Goal: Task Accomplishment & Management: Use online tool/utility

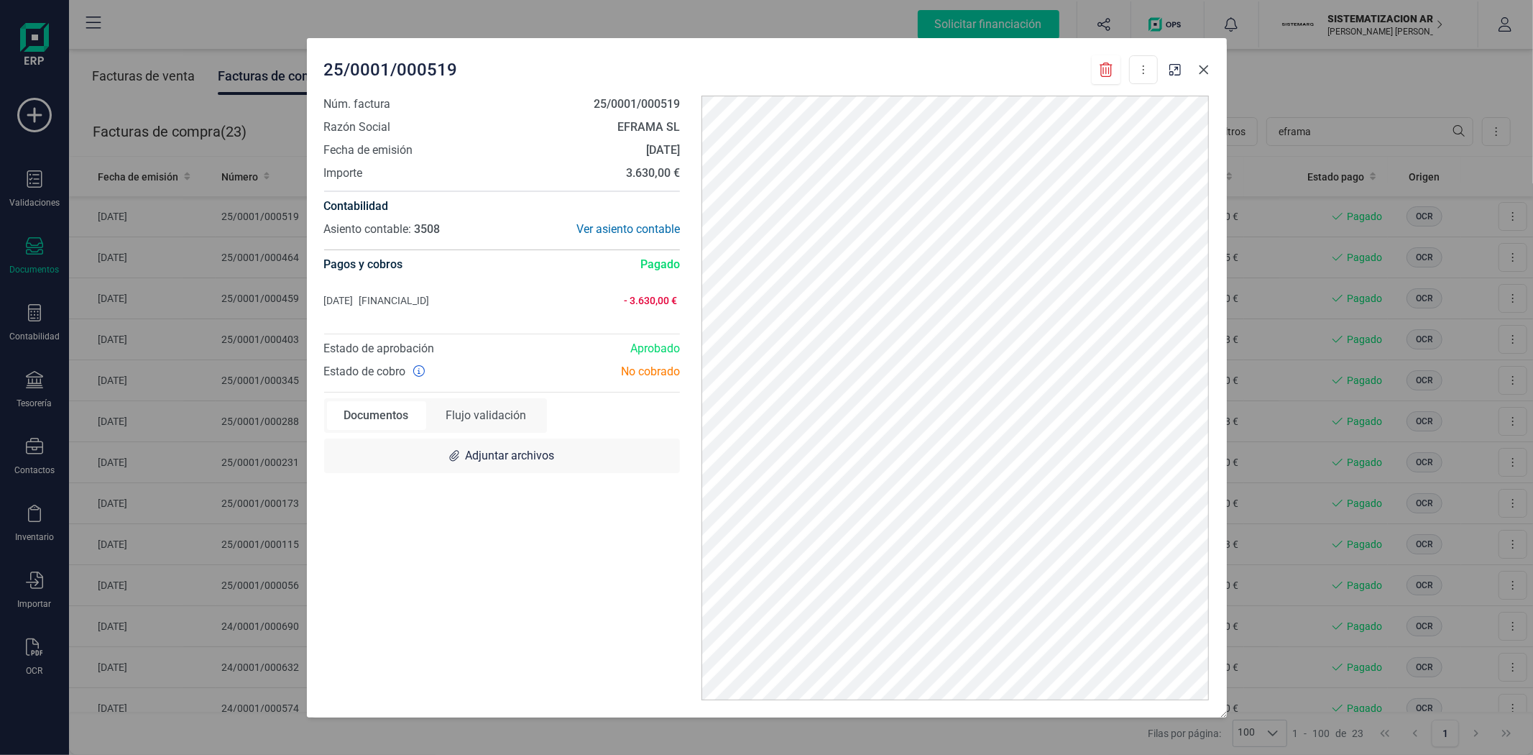
click at [1206, 76] on button "Close" at bounding box center [1204, 69] width 23 height 23
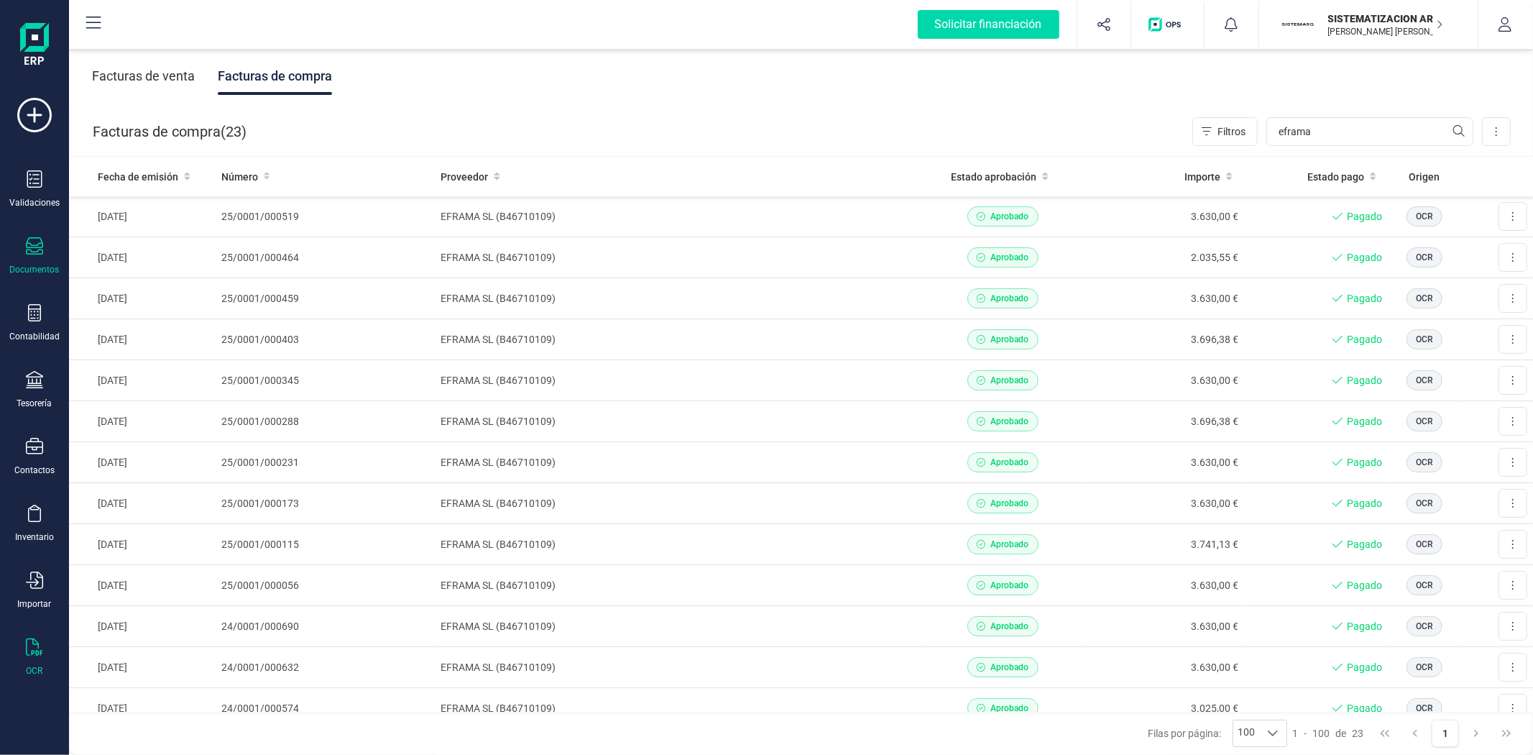
click at [22, 667] on div "OCR" at bounding box center [35, 657] width 58 height 38
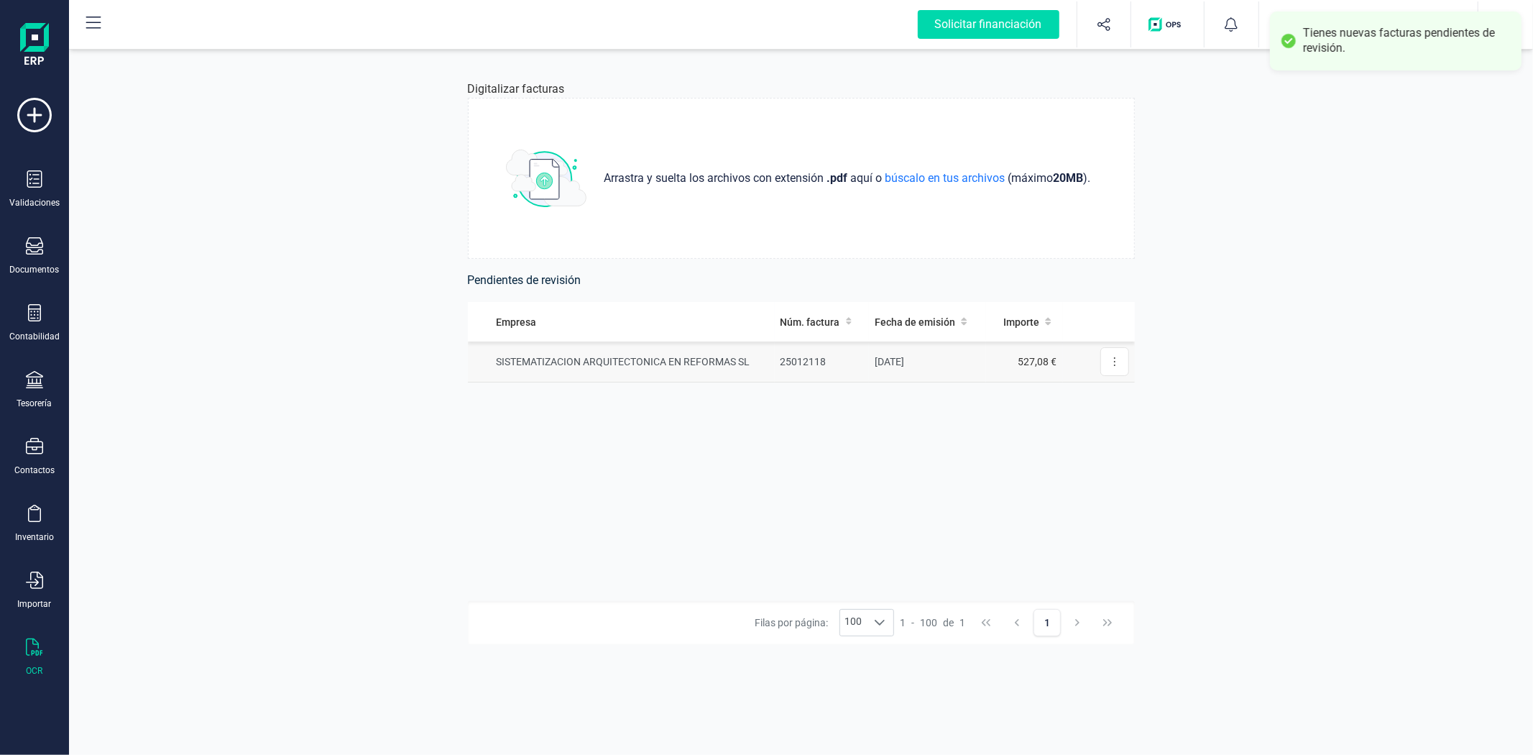
click at [972, 360] on td "[DATE]" at bounding box center [927, 361] width 117 height 41
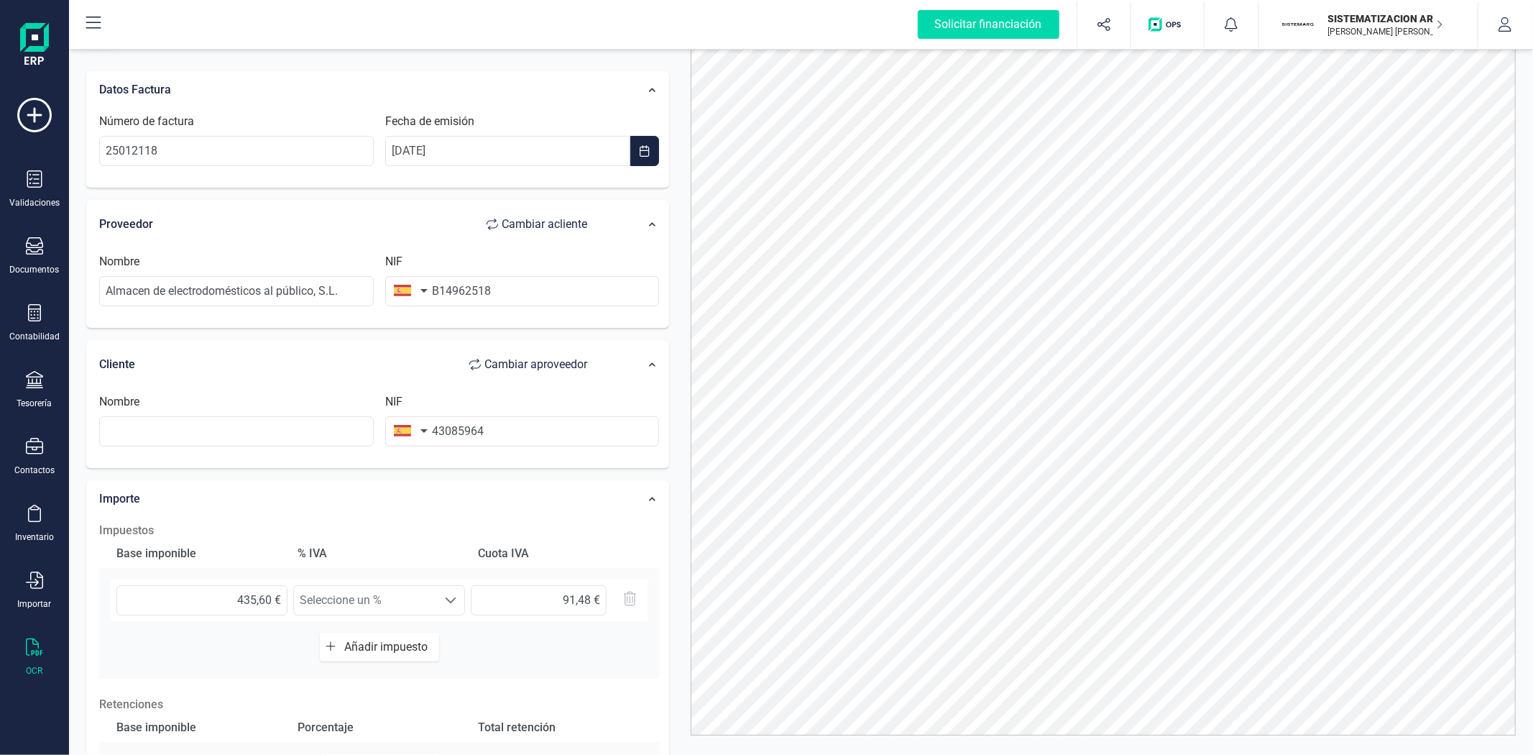
scroll to position [67, 0]
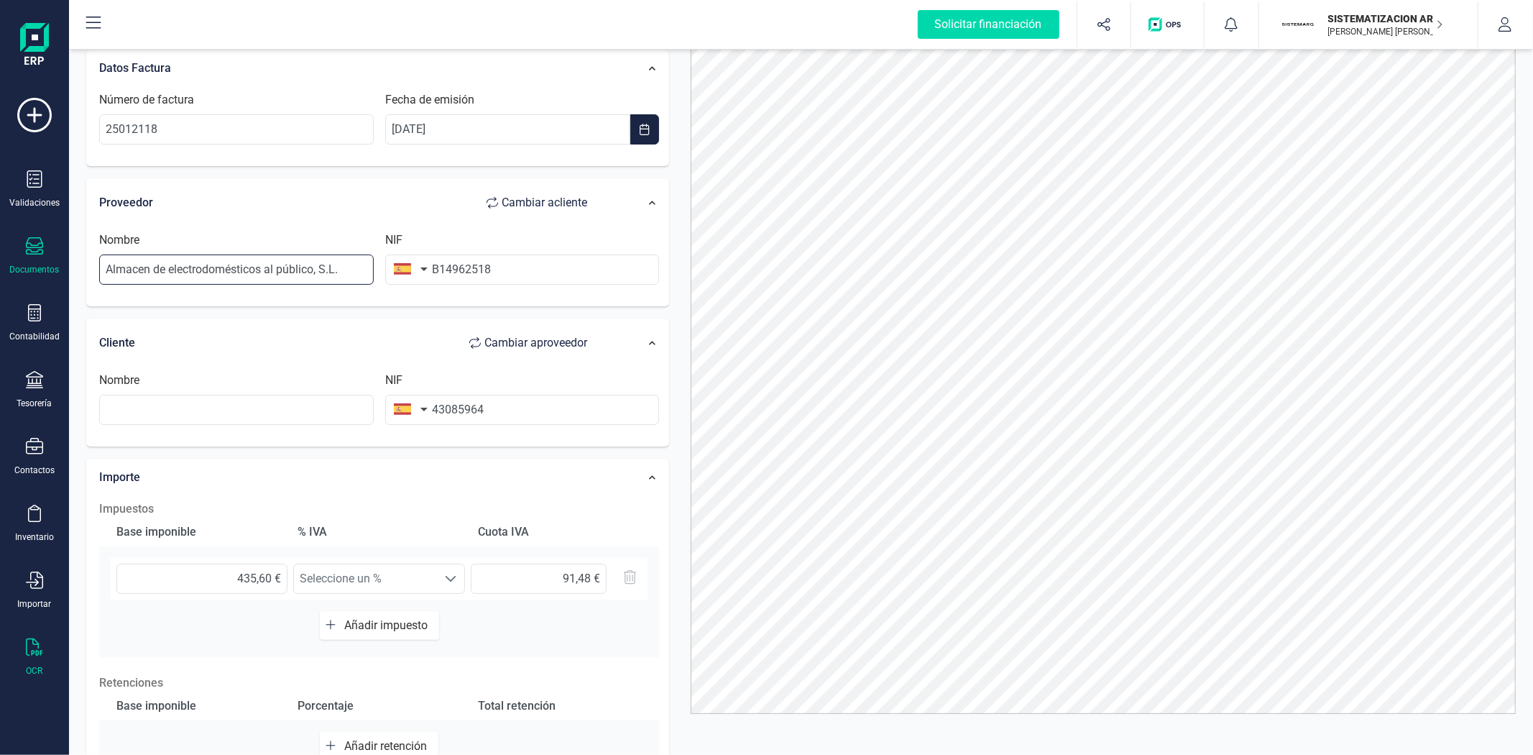
drag, startPoint x: 358, startPoint y: 270, endPoint x: 41, endPoint y: 262, distance: 317.1
click at [41, 262] on div "Solicitar financiación Importaciones completadas 0 / 0 SISTEMATIZACION ARQUITEC…" at bounding box center [766, 377] width 1533 height 755
drag, startPoint x: 389, startPoint y: 268, endPoint x: 368, endPoint y: 267, distance: 20.9
click at [368, 267] on div "Nombre NIF B14962518" at bounding box center [378, 263] width 571 height 65
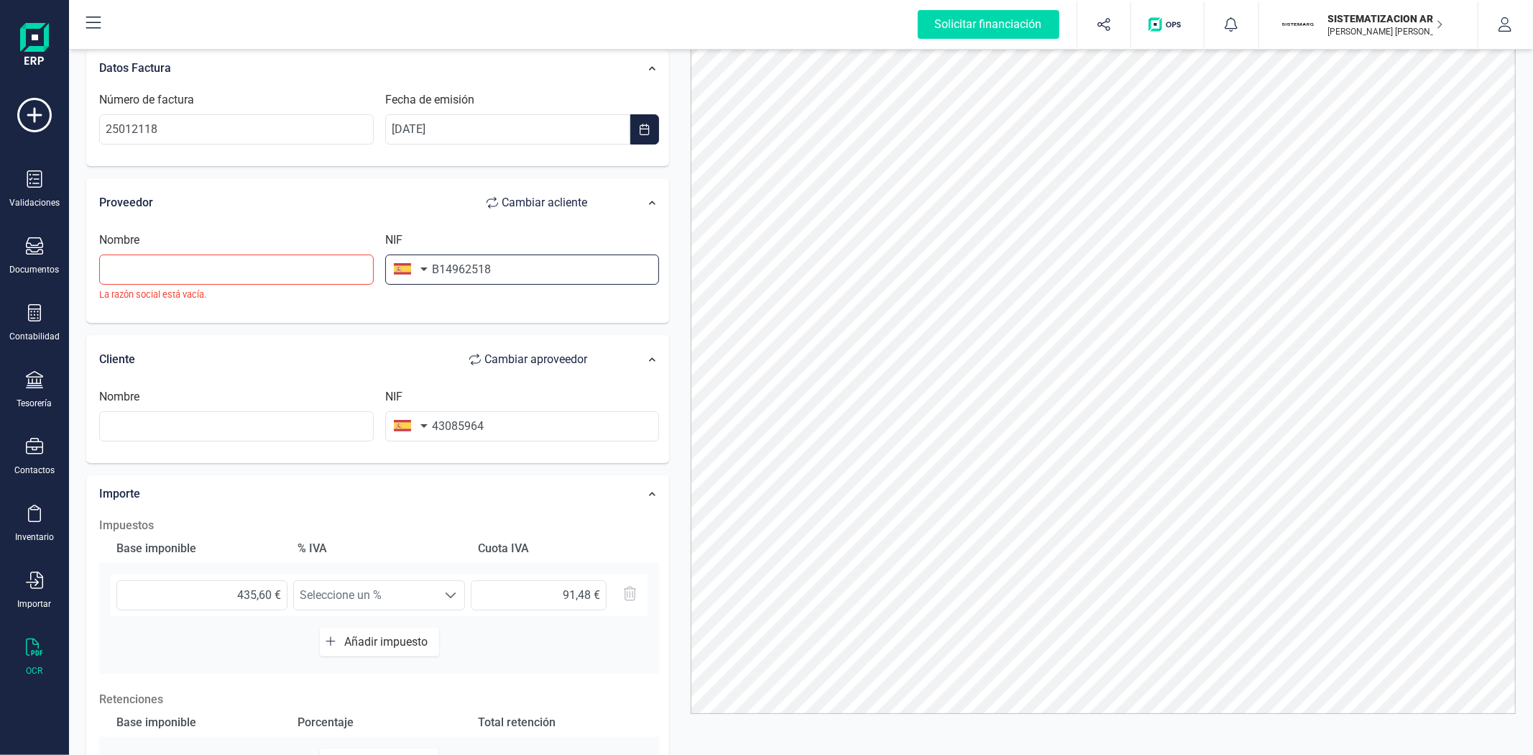
scroll to position [0, 0]
click at [496, 257] on input "text" at bounding box center [522, 269] width 275 height 30
type input "B14962518"
click at [486, 302] on li "B14962518" at bounding box center [522, 304] width 275 height 29
type input "ALMACEN DE ELECTRODOMESTICOS AL PUBLICO SL"
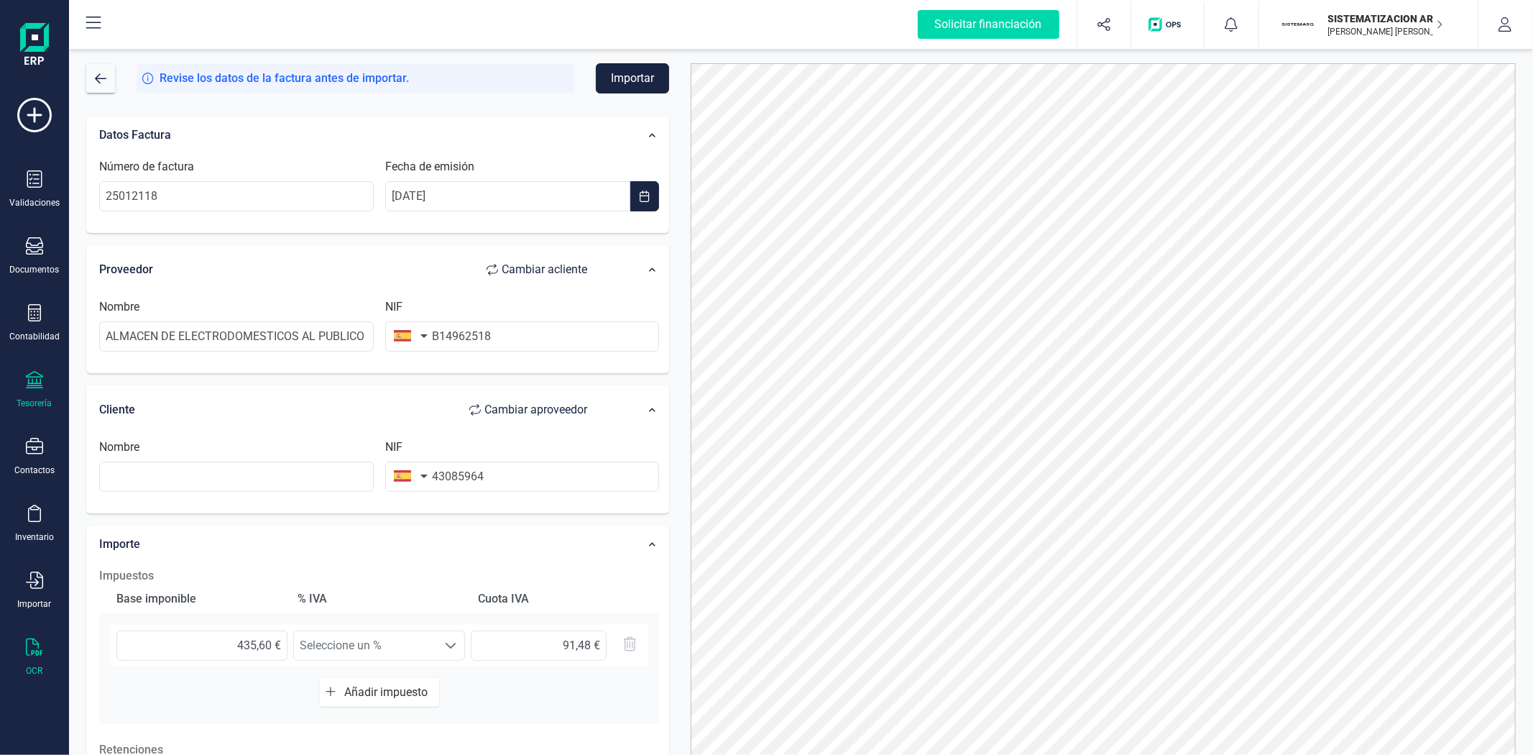
click at [32, 385] on icon at bounding box center [34, 379] width 17 height 17
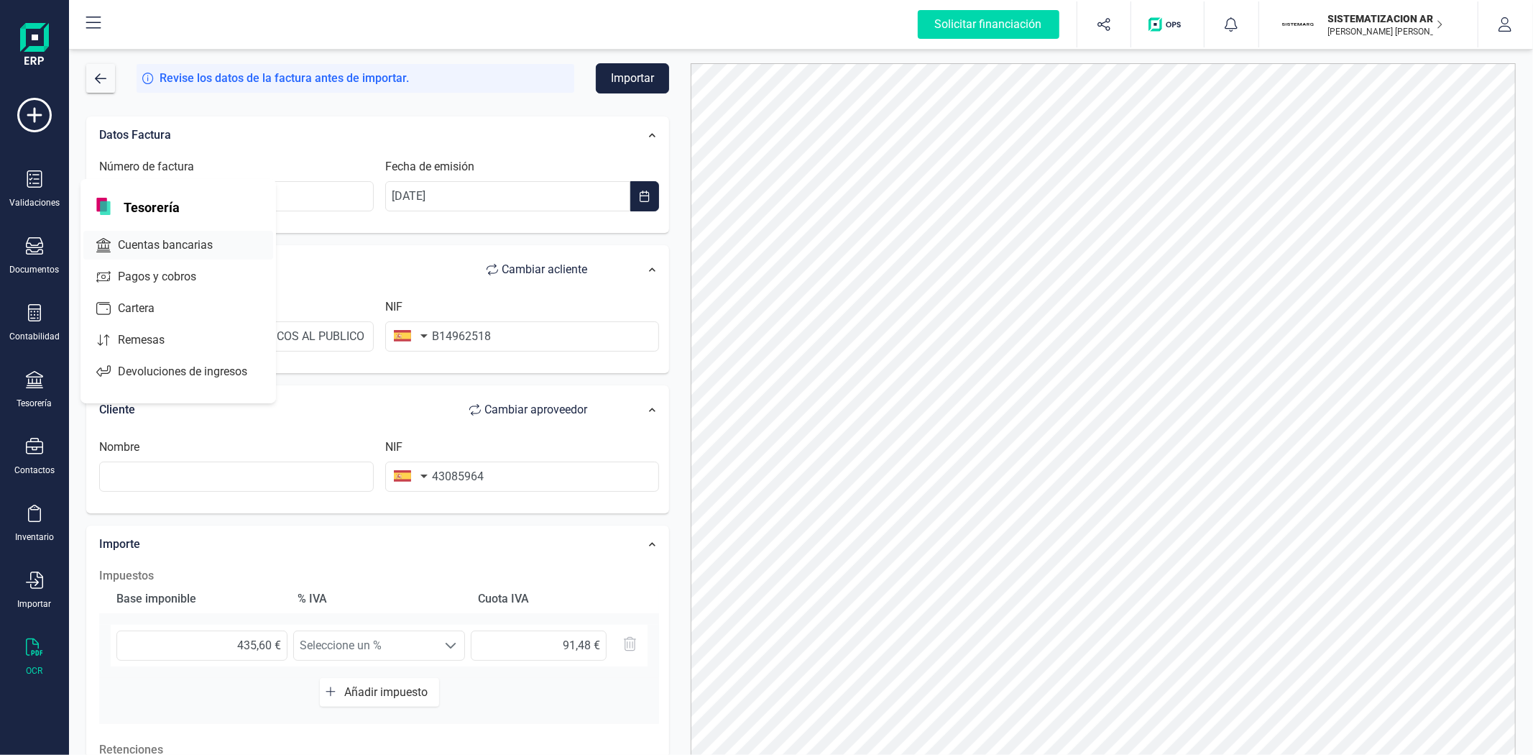
click at [144, 239] on span "Cuentas bancarias" at bounding box center [175, 245] width 127 height 17
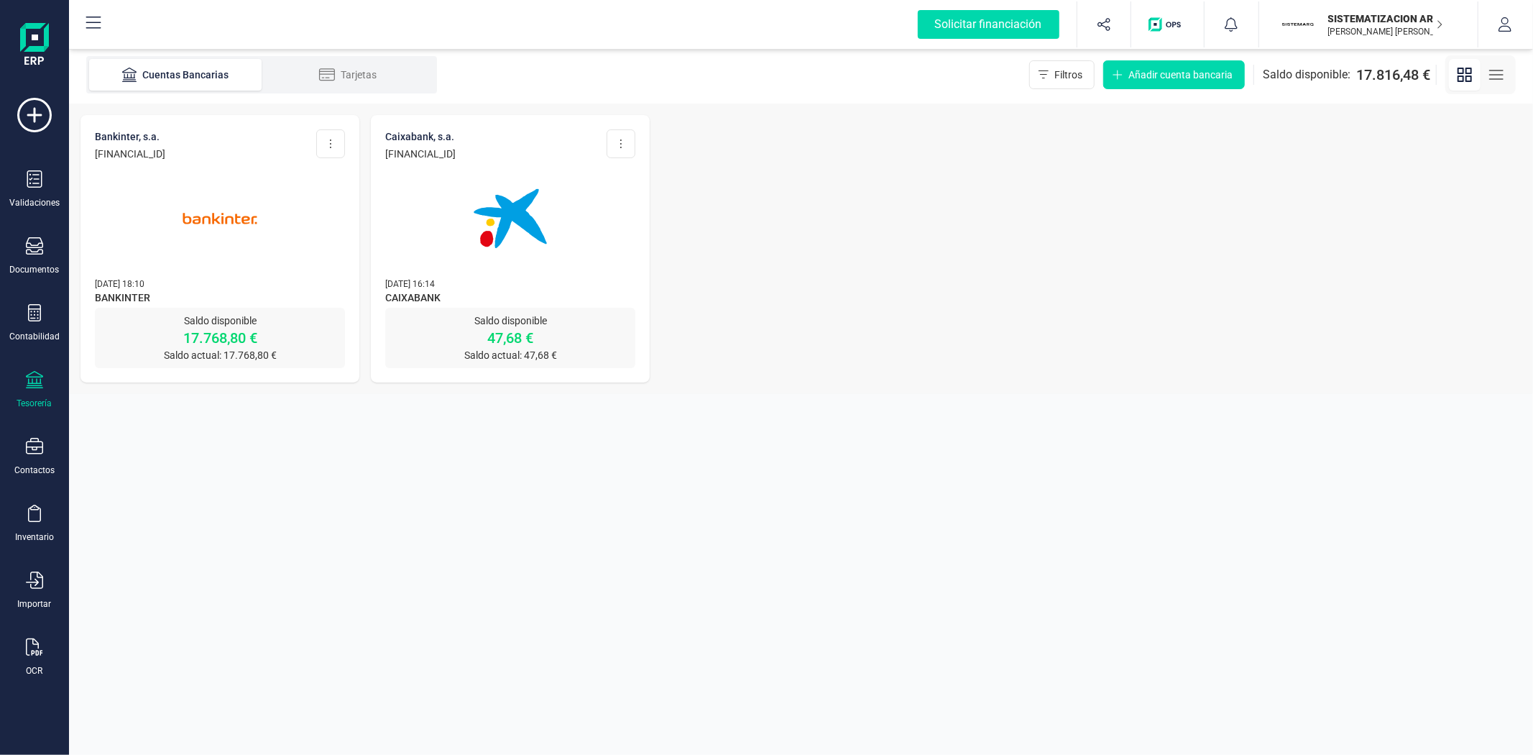
drag, startPoint x: 249, startPoint y: 153, endPoint x: 91, endPoint y: 152, distance: 158.9
click at [91, 152] on div "BANKINTER, S.A. [FINANCIAL_ID] Editar cuenta Actualizar Desconectar cuenta Elim…" at bounding box center [220, 211] width 279 height 193
copy p "[FINANCIAL_ID]"
click at [42, 658] on div at bounding box center [34, 648] width 17 height 21
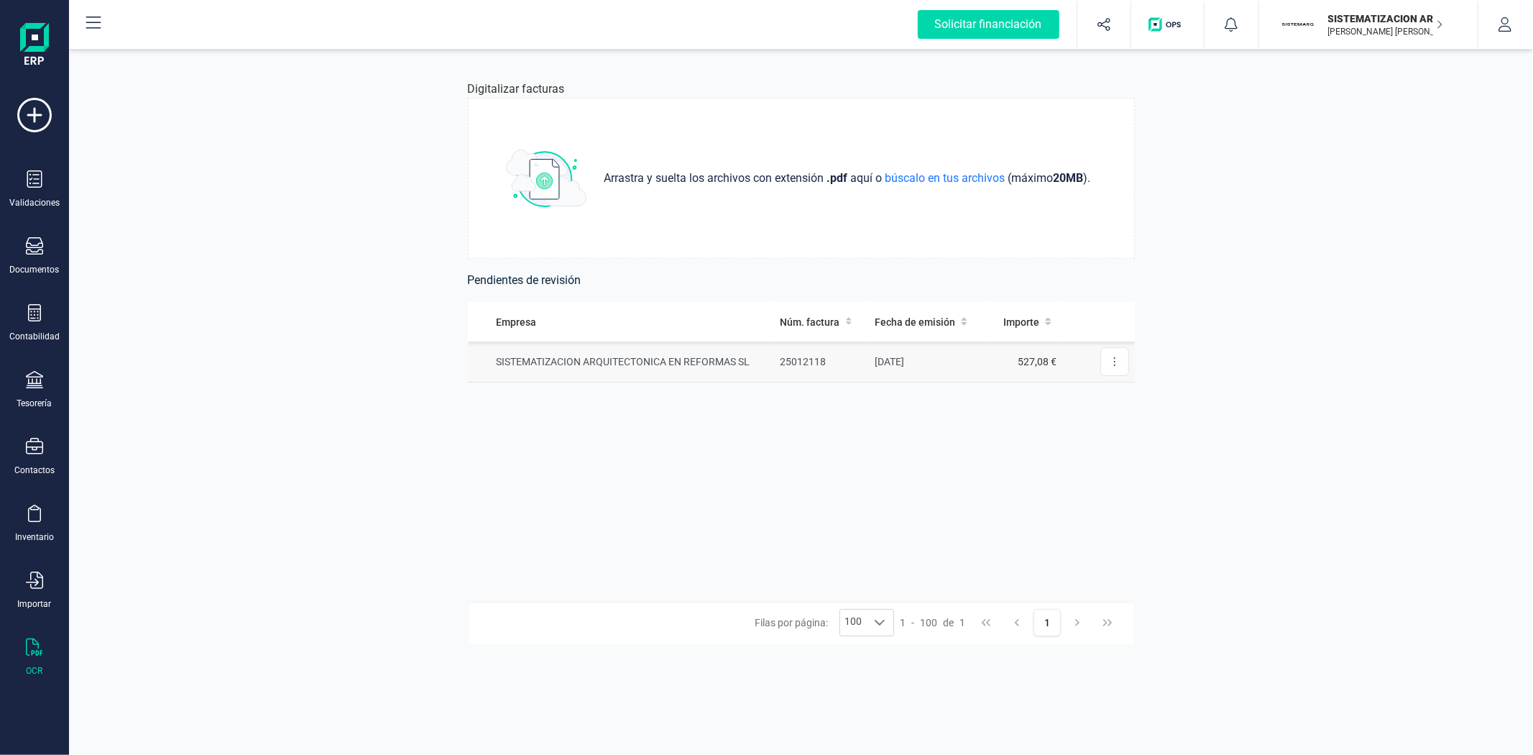
click at [677, 364] on td "SISTEMATIZACION ARQUITECTONICA EN REFORMAS SL" at bounding box center [621, 361] width 307 height 41
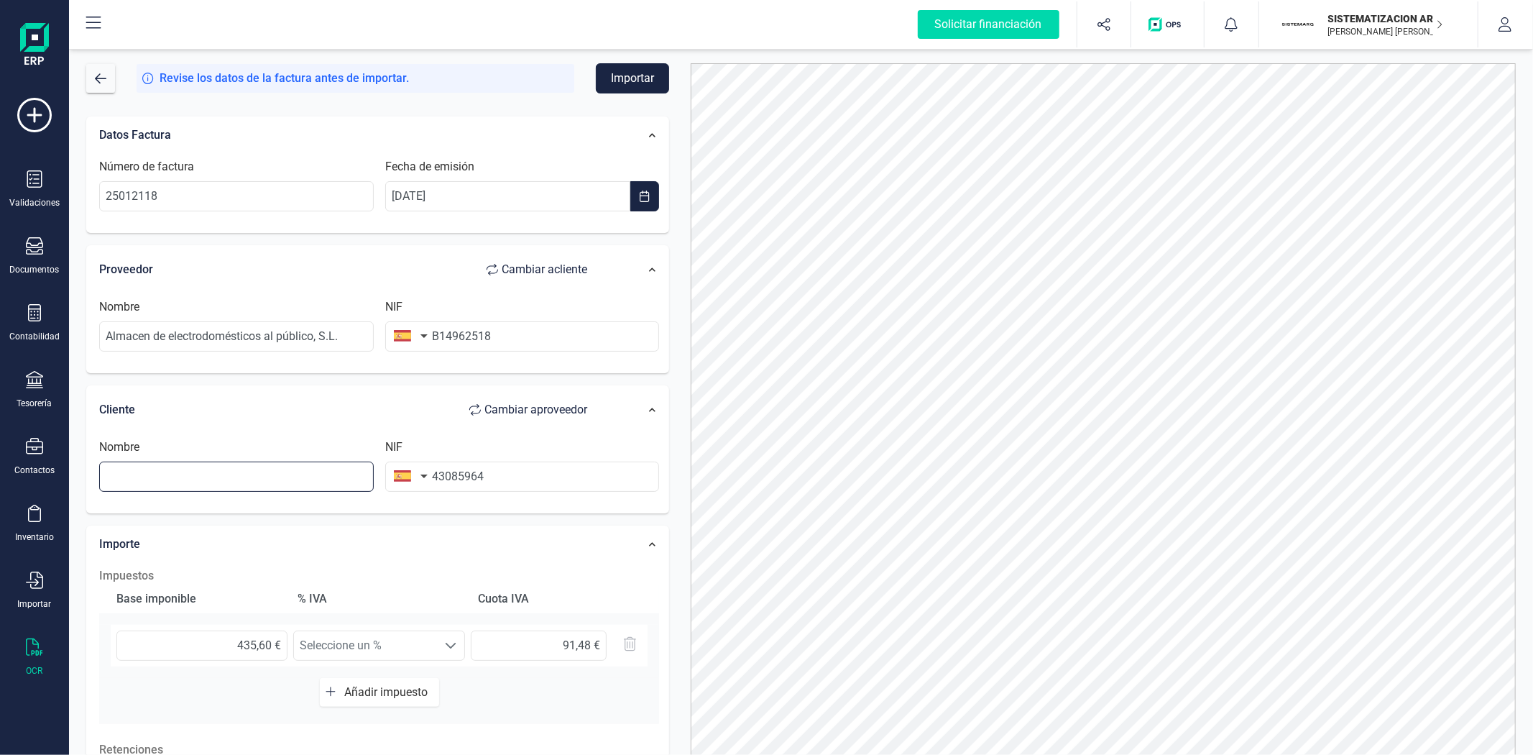
click at [176, 477] on input "text" at bounding box center [236, 477] width 275 height 30
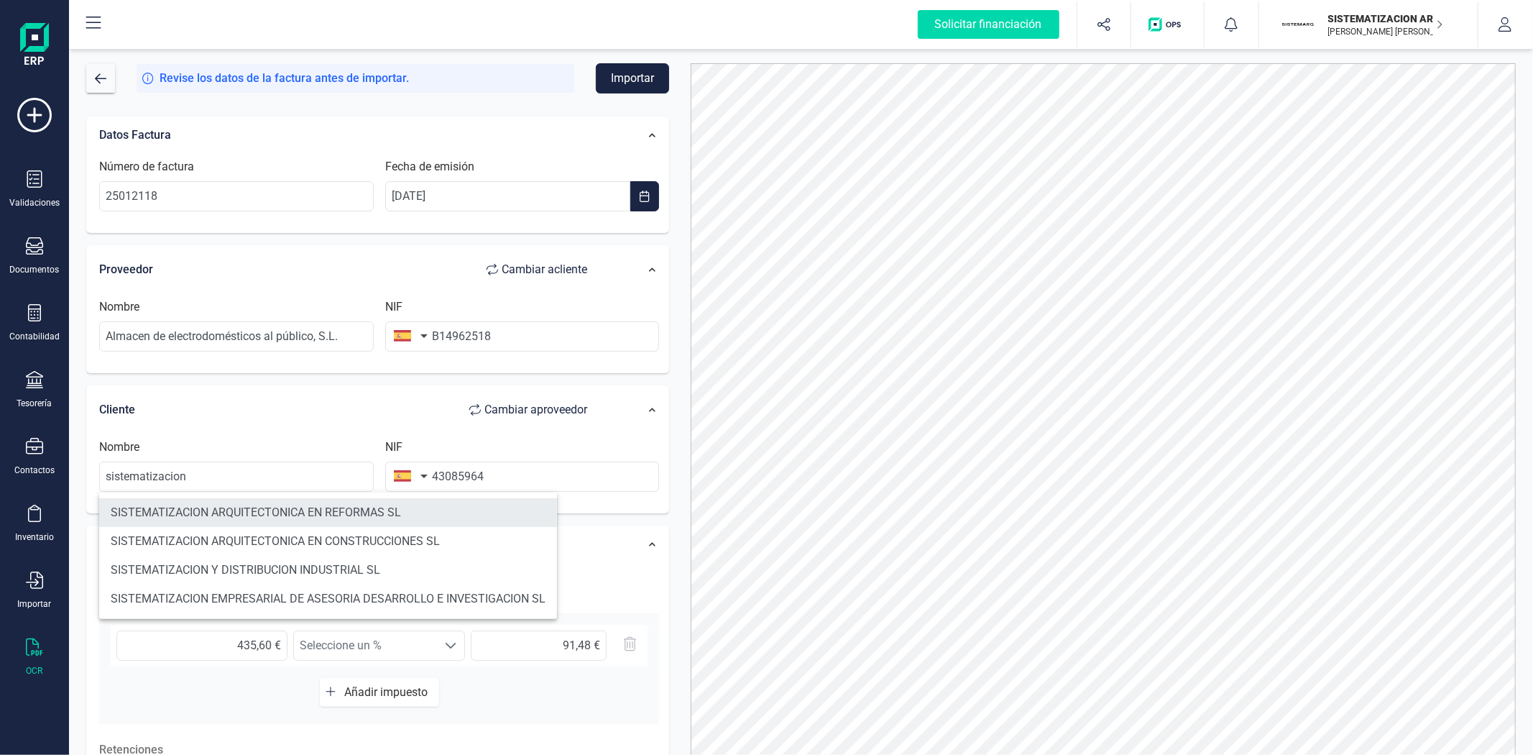
click at [274, 505] on li "SISTEMATIZACION ARQUITECTONICA EN REFORMAS SL" at bounding box center [328, 512] width 458 height 29
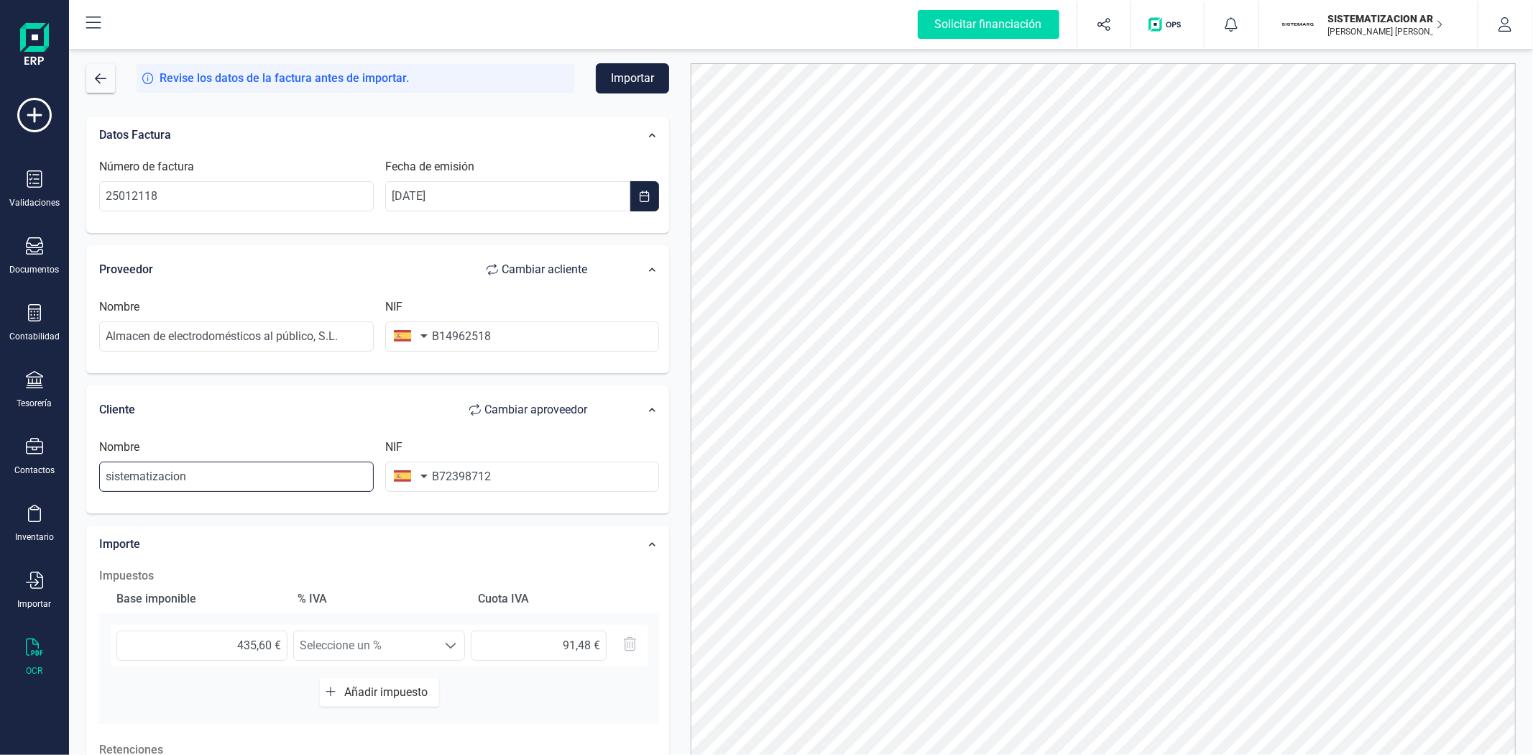
type input "SISTEMATIZACION ARQUITECTONICA EN REFORMAS SL"
type input "B72398712"
click at [623, 88] on button "Importar" at bounding box center [632, 78] width 73 height 30
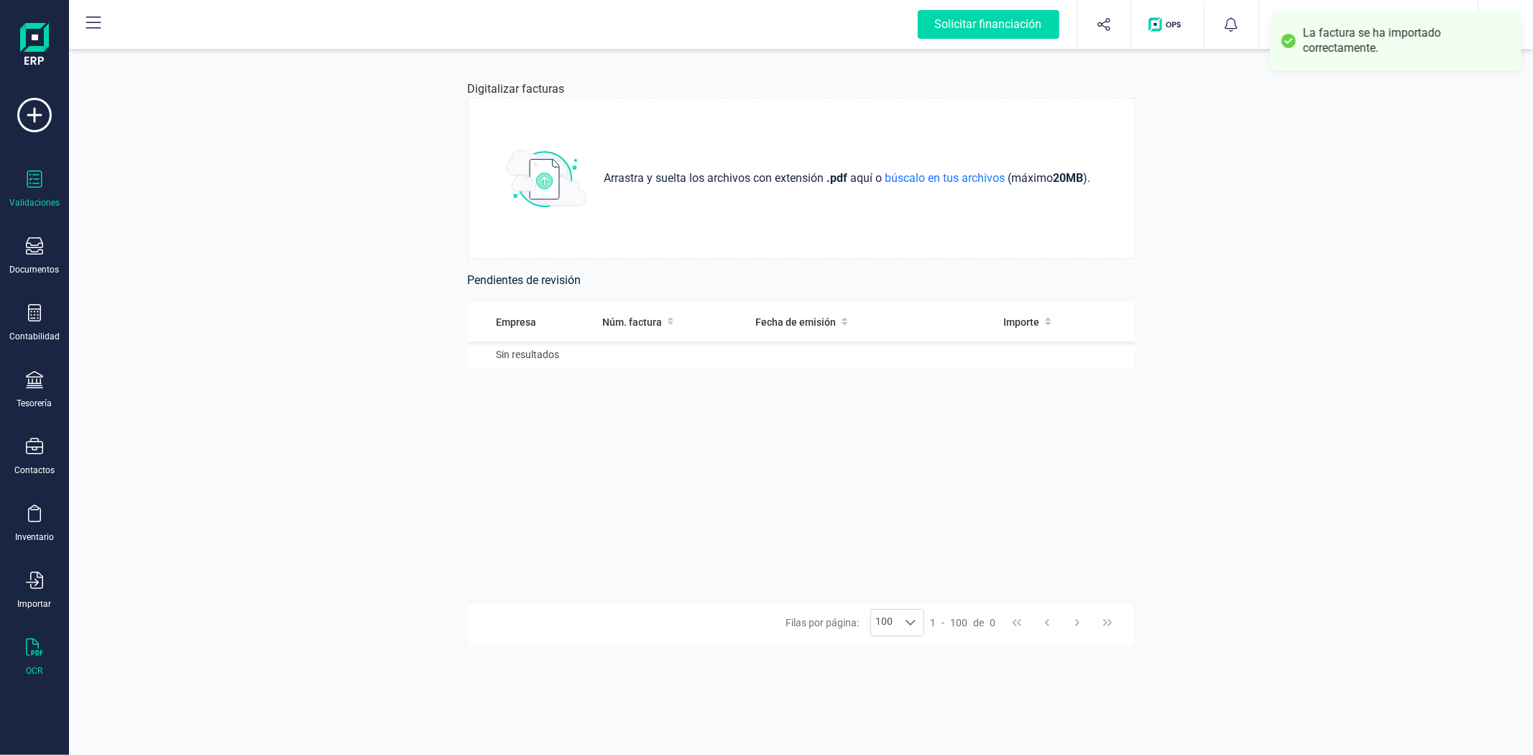
click at [24, 183] on div "Validaciones" at bounding box center [35, 189] width 58 height 38
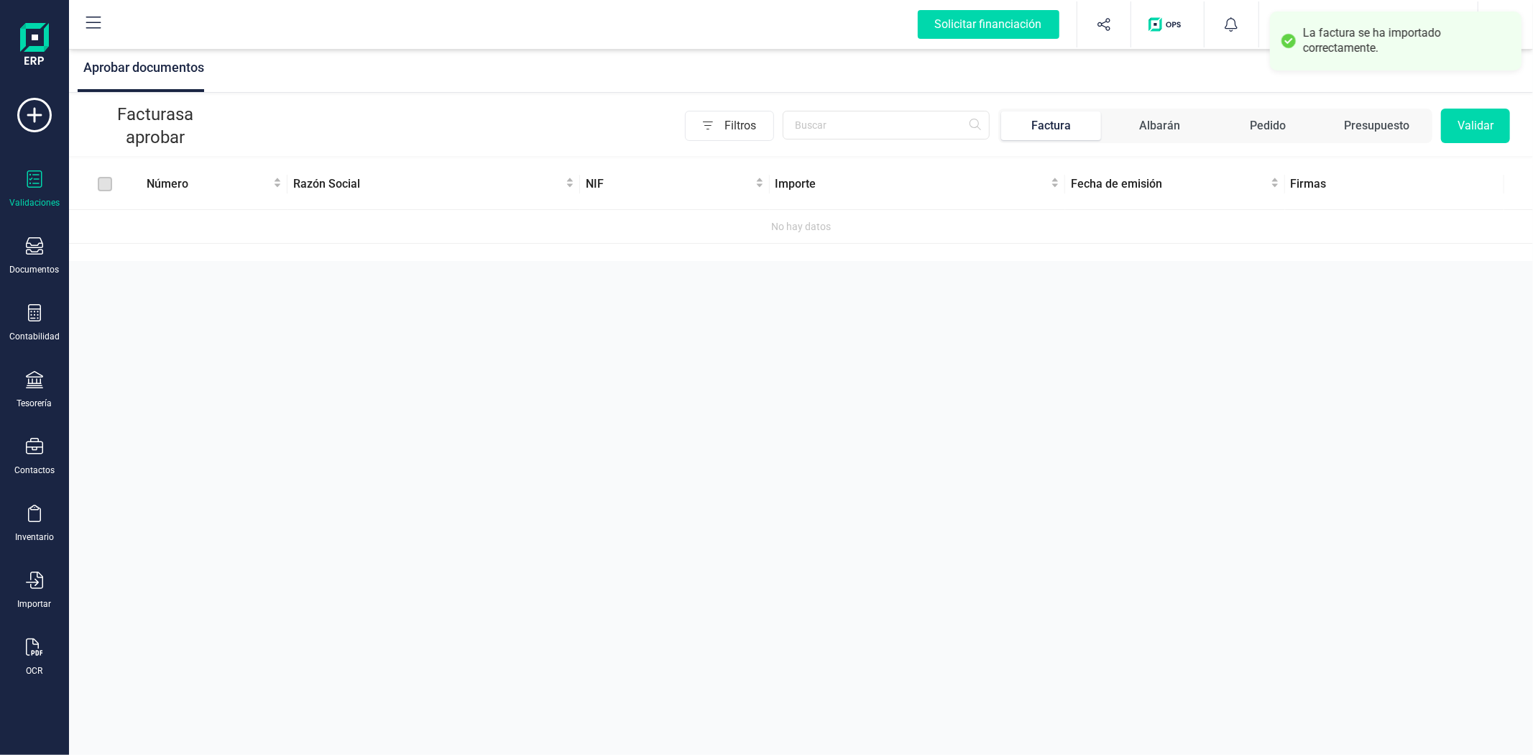
click at [38, 185] on icon at bounding box center [34, 178] width 17 height 17
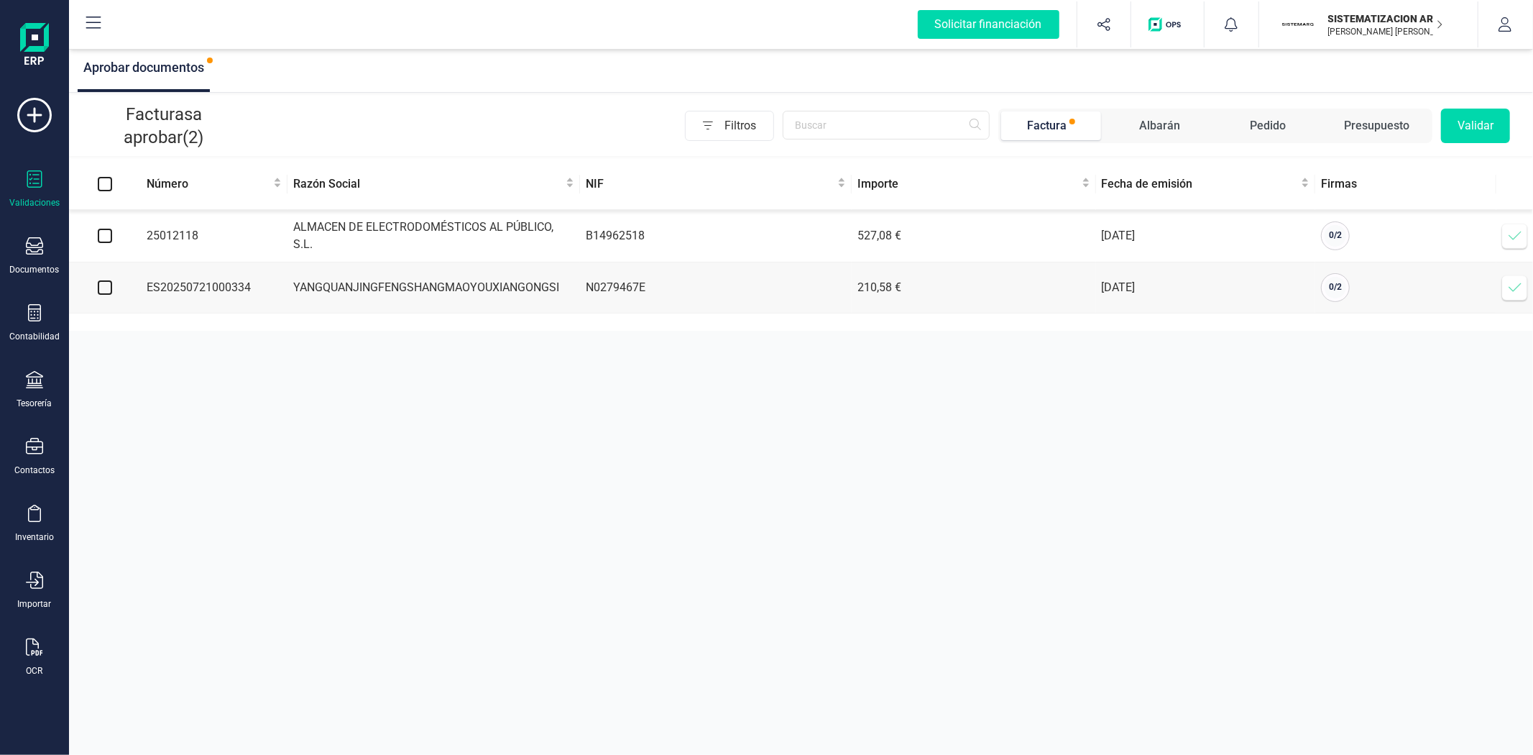
click at [104, 234] on input "checkbox" at bounding box center [105, 236] width 14 height 14
checkbox input "true"
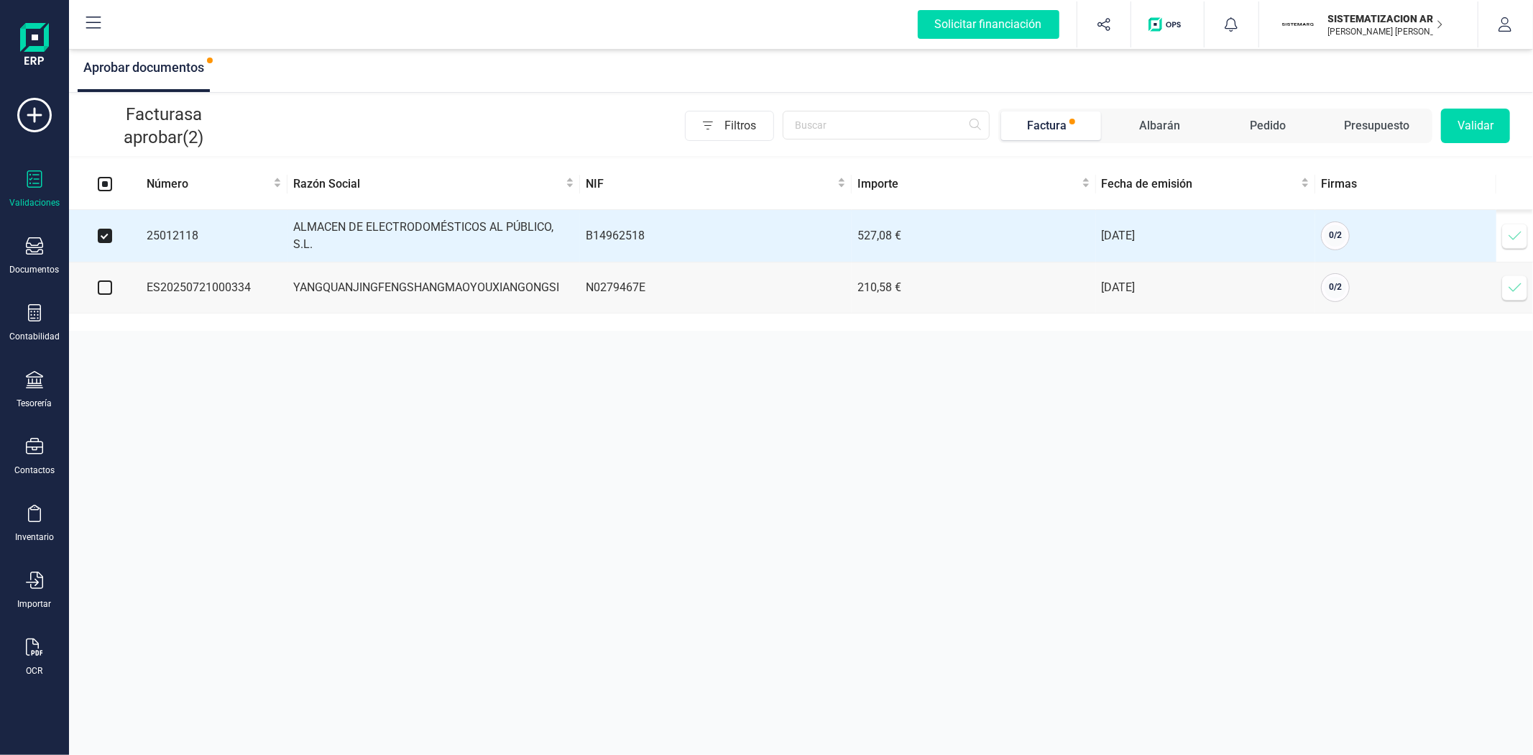
click at [1500, 126] on button "Validar" at bounding box center [1475, 126] width 69 height 35
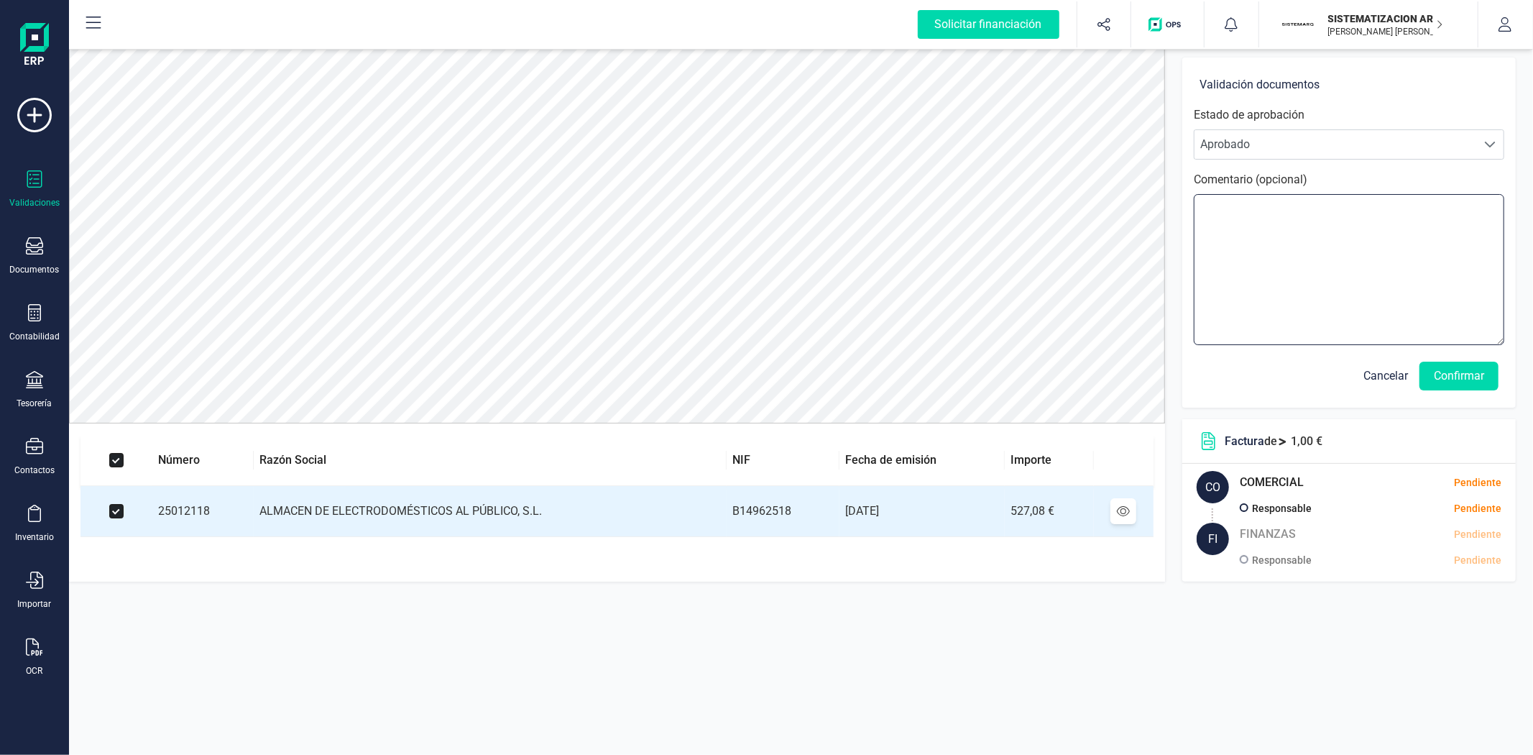
click at [1224, 210] on textarea at bounding box center [1349, 269] width 311 height 151
type textarea "Extra maxime"
click at [1453, 375] on button "Confirmar" at bounding box center [1459, 376] width 79 height 29
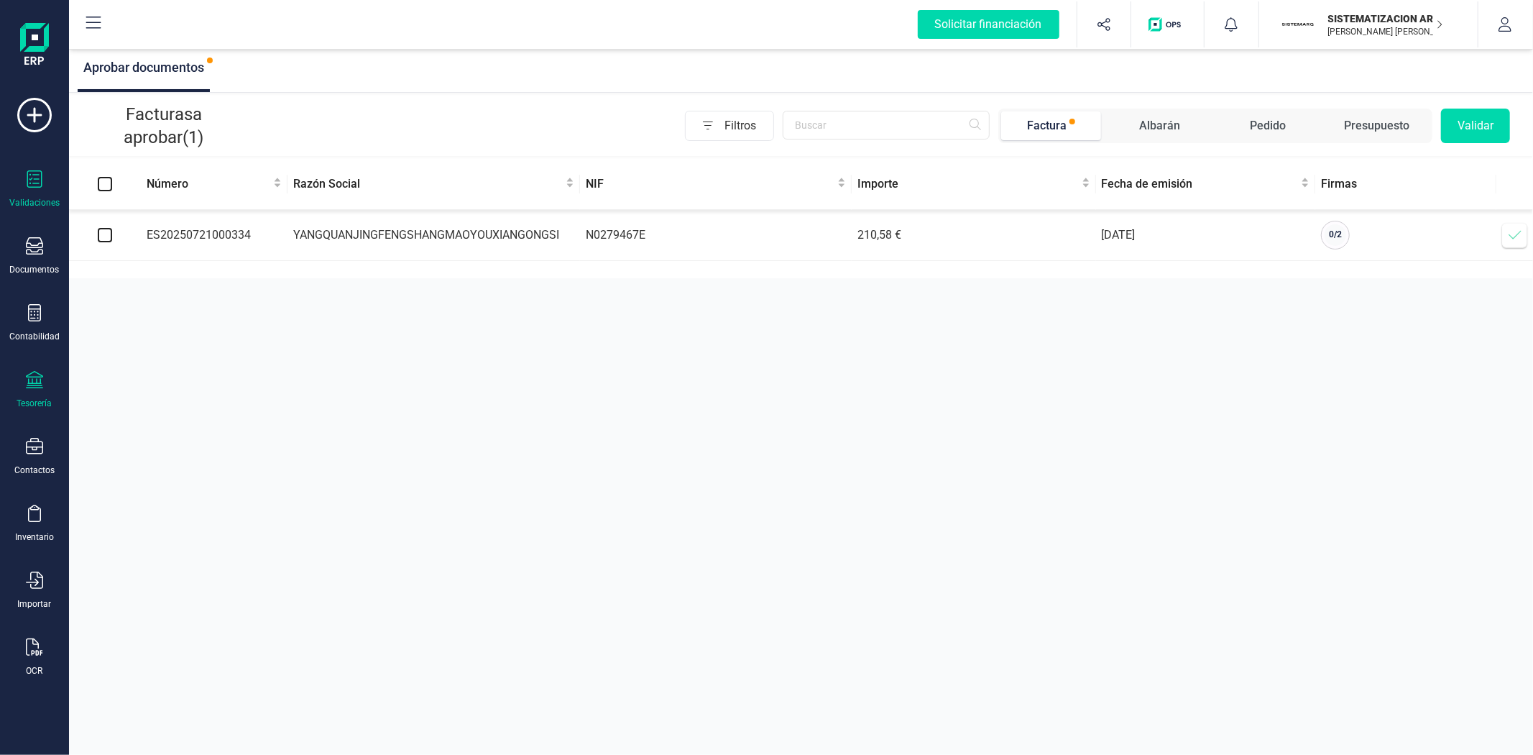
click at [18, 393] on div "Tesorería" at bounding box center [35, 390] width 58 height 38
click at [182, 237] on span "Cuentas bancarias" at bounding box center [175, 245] width 127 height 17
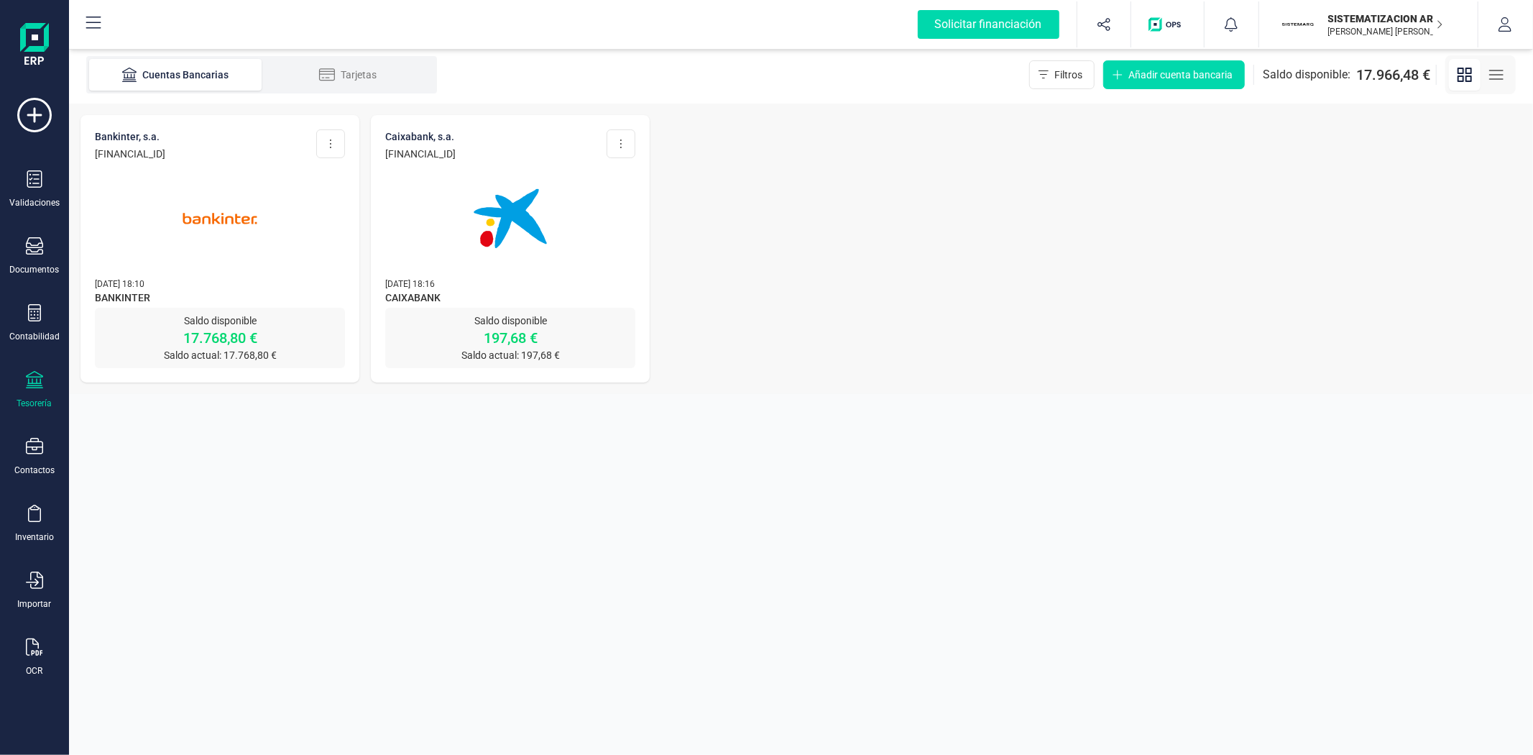
click at [218, 247] on img at bounding box center [220, 218] width 121 height 121
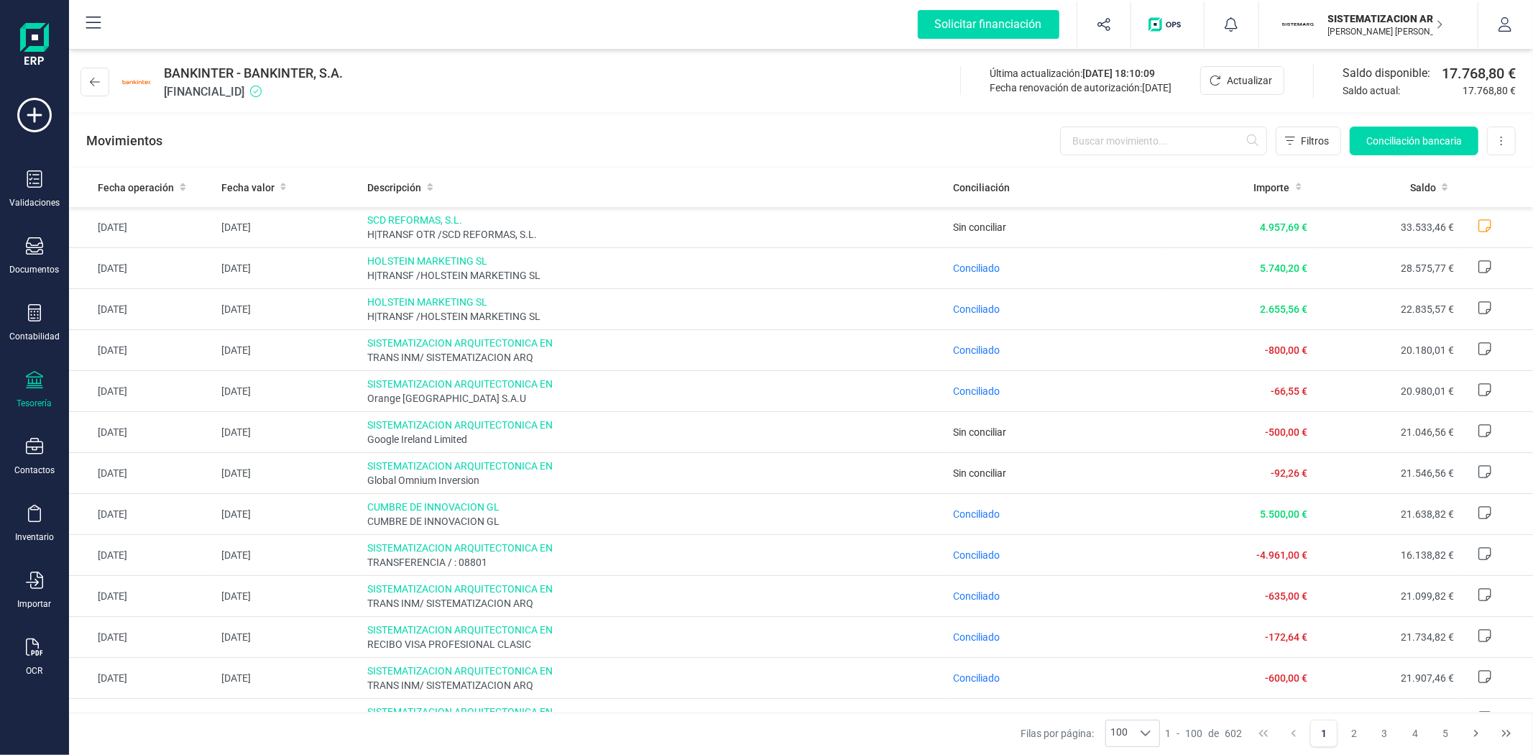
click at [39, 397] on div "Tesorería" at bounding box center [35, 390] width 58 height 38
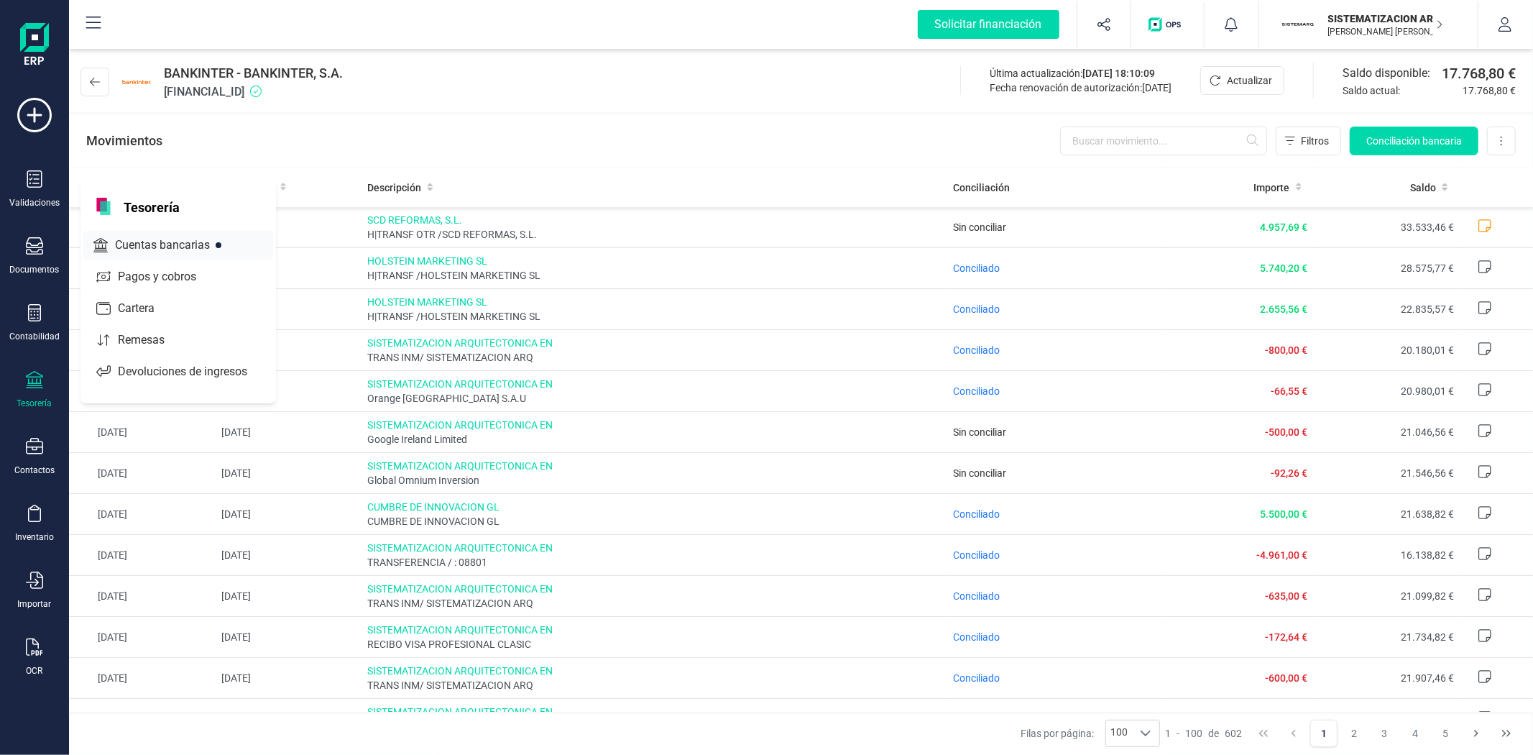
click at [167, 257] on div "Cuentas bancarias" at bounding box center [178, 245] width 190 height 29
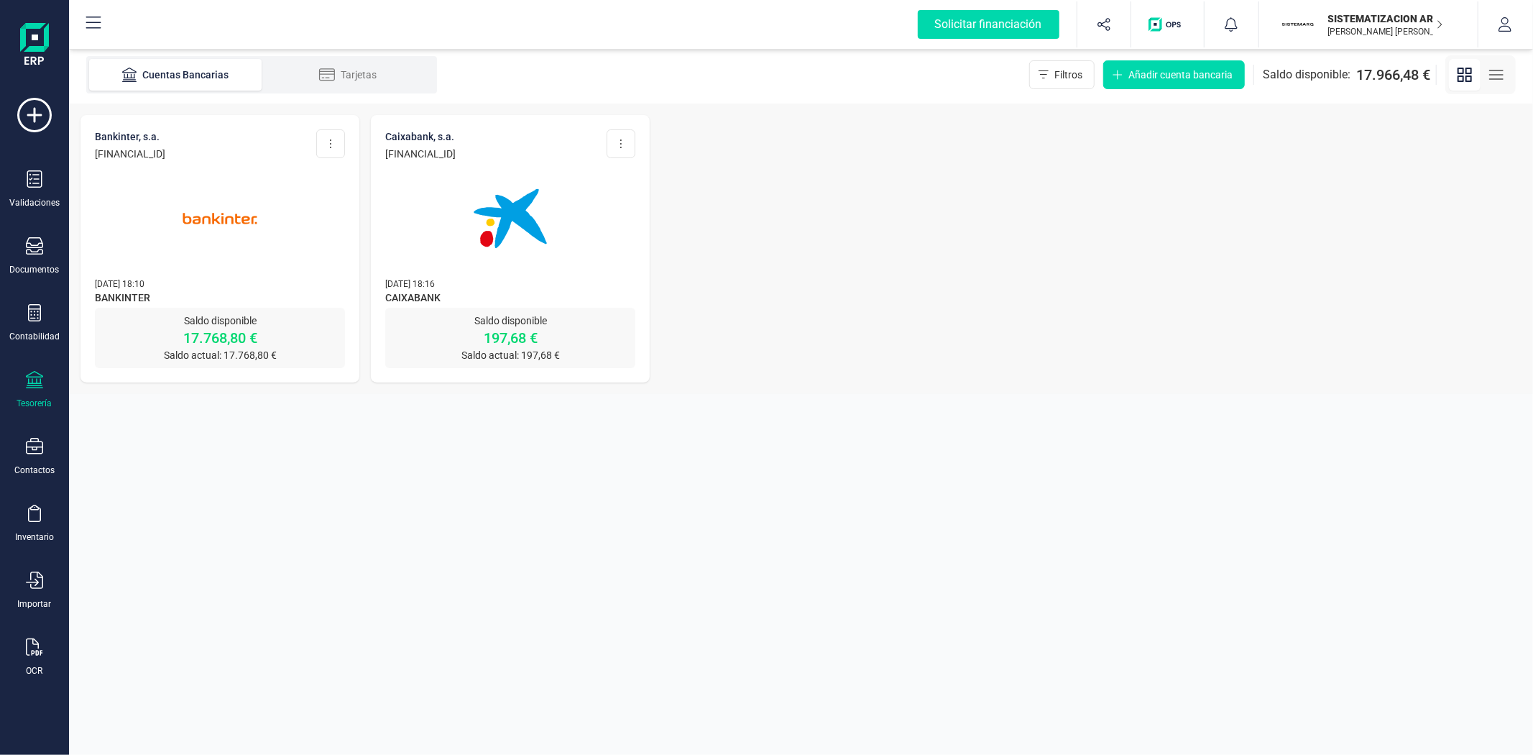
click at [470, 257] on img at bounding box center [510, 218] width 121 height 121
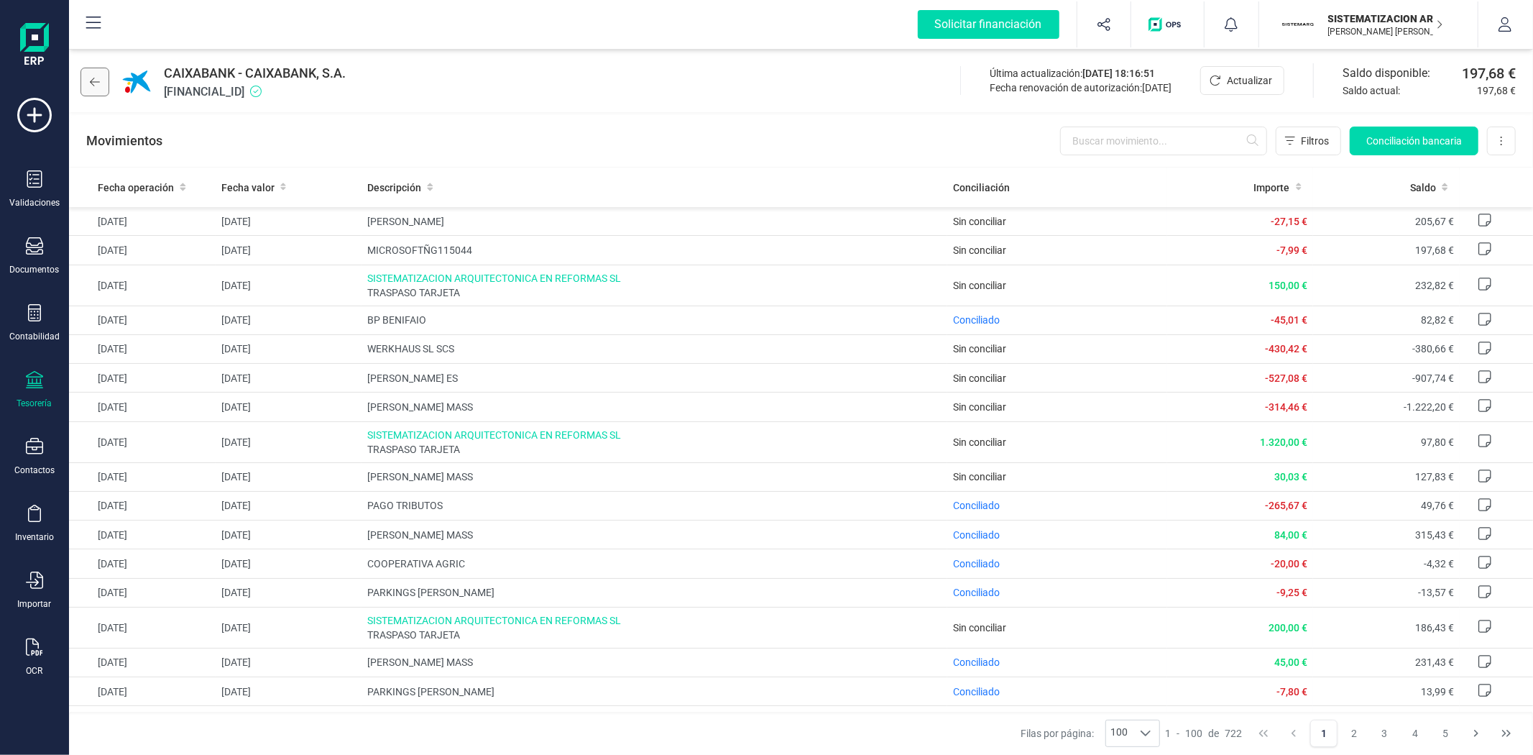
click at [99, 83] on icon at bounding box center [95, 82] width 10 height 12
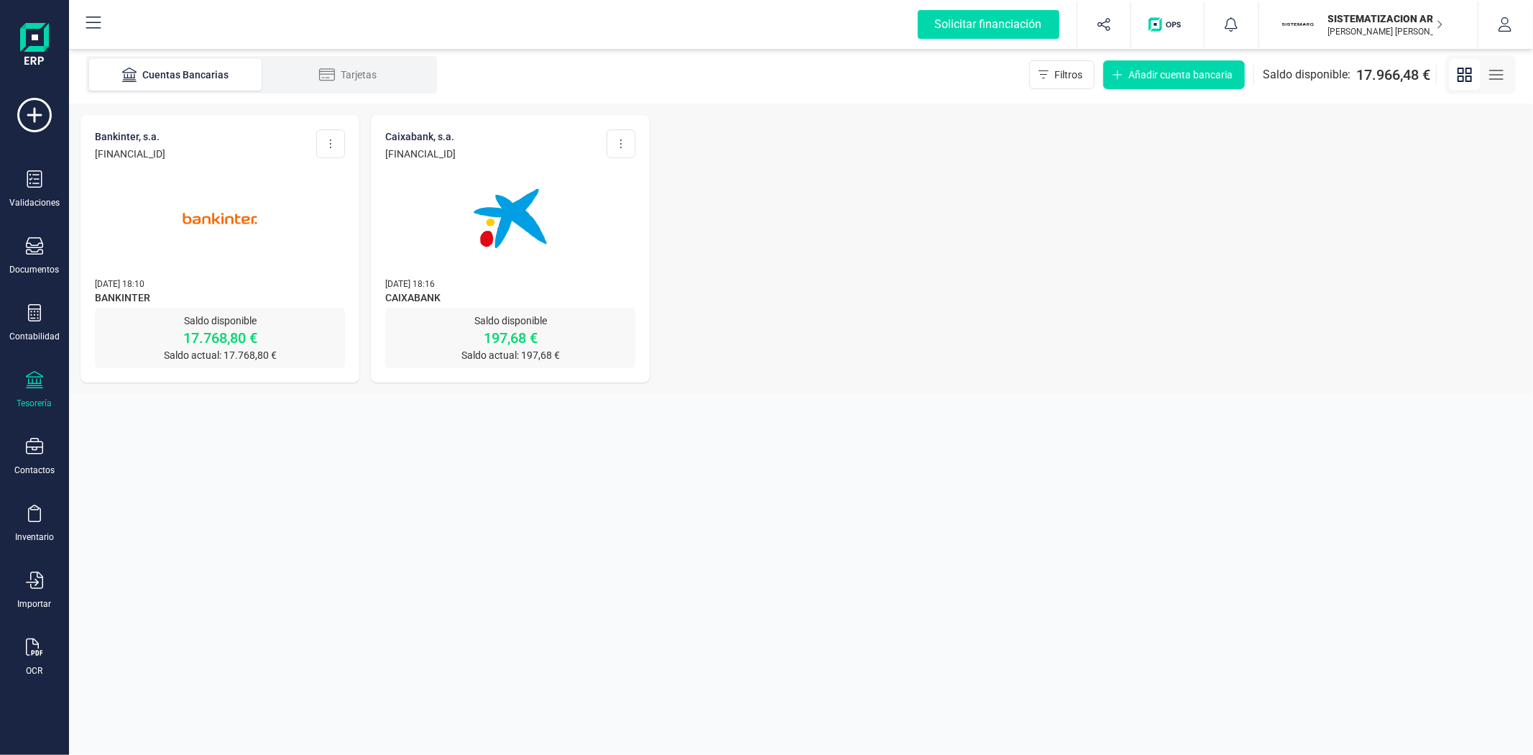
click at [214, 252] on img at bounding box center [220, 218] width 121 height 121
